Goal: Information Seeking & Learning: Find specific page/section

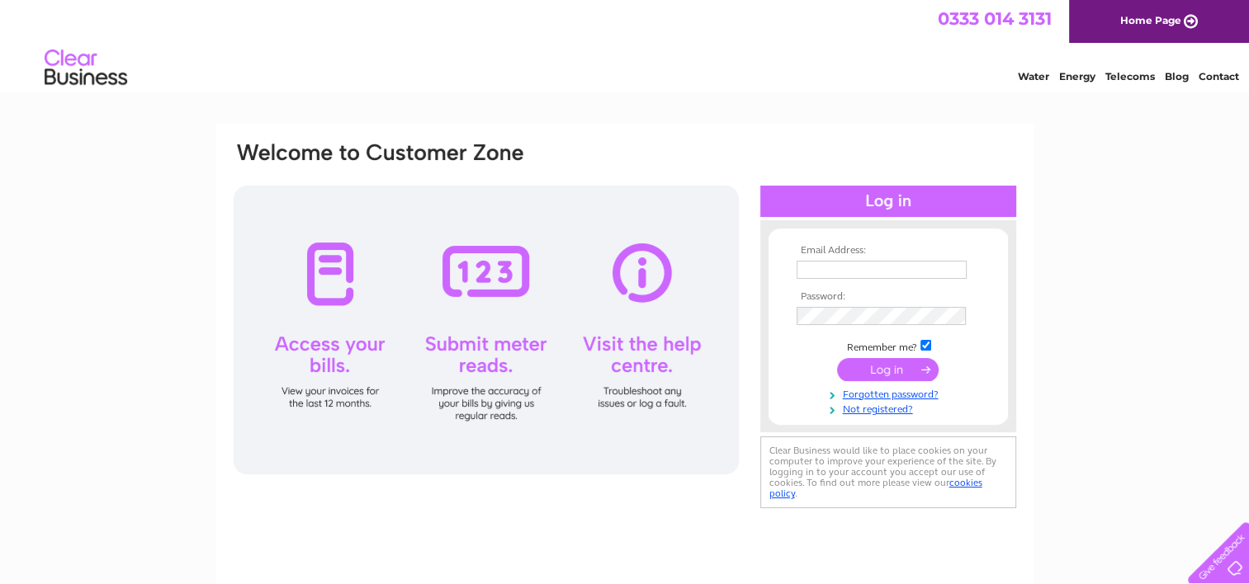
type input "[PERSON_NAME][EMAIL_ADDRESS][PERSON_NAME][DOMAIN_NAME]"
click at [882, 364] on input "submit" at bounding box center [888, 369] width 102 height 23
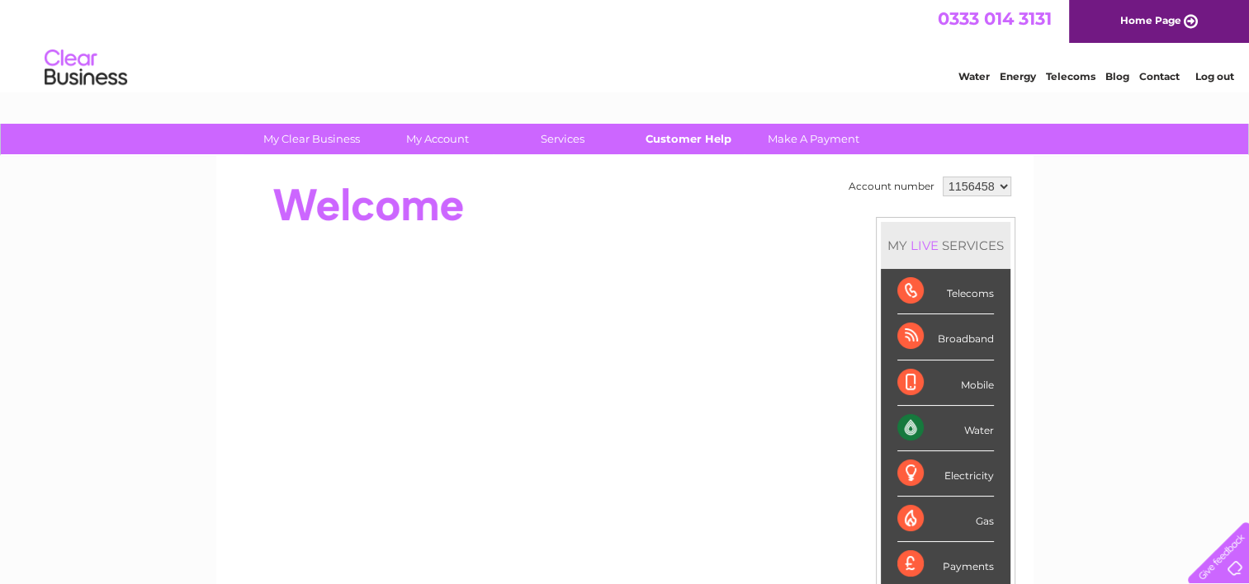
click at [687, 135] on link "Customer Help" at bounding box center [688, 139] width 136 height 31
